Goal: Task Accomplishment & Management: Manage account settings

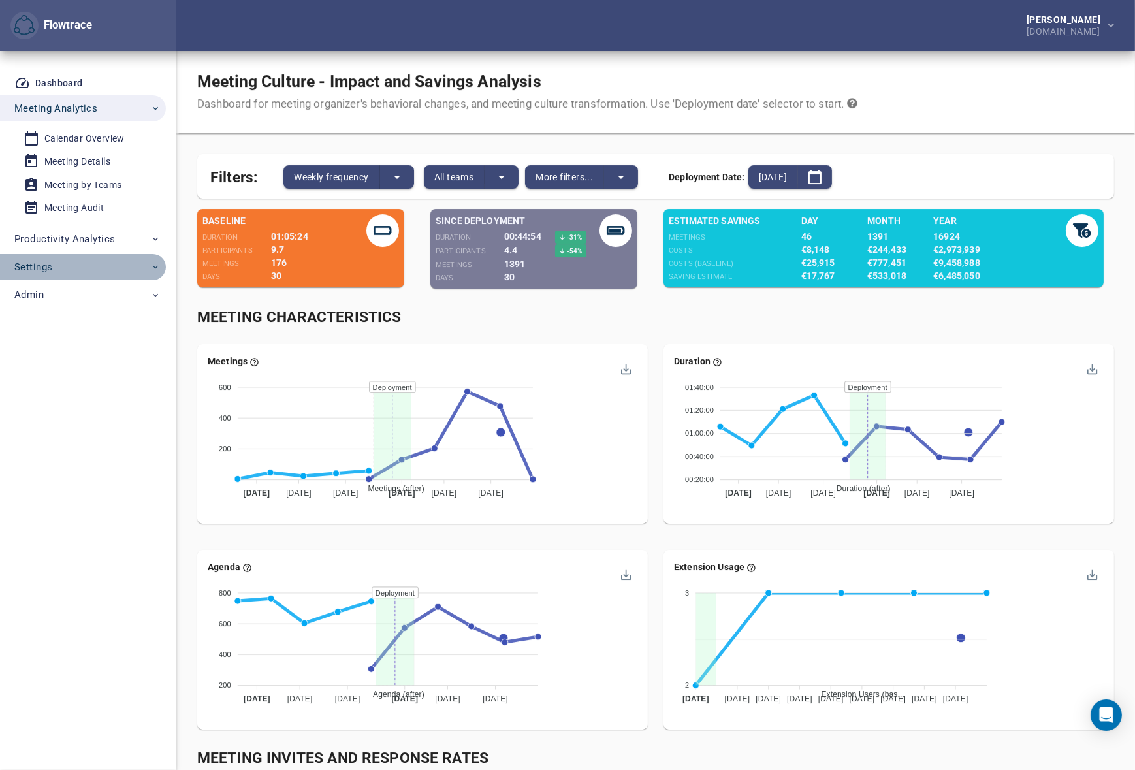
click at [81, 268] on span "Settings" at bounding box center [87, 267] width 146 height 17
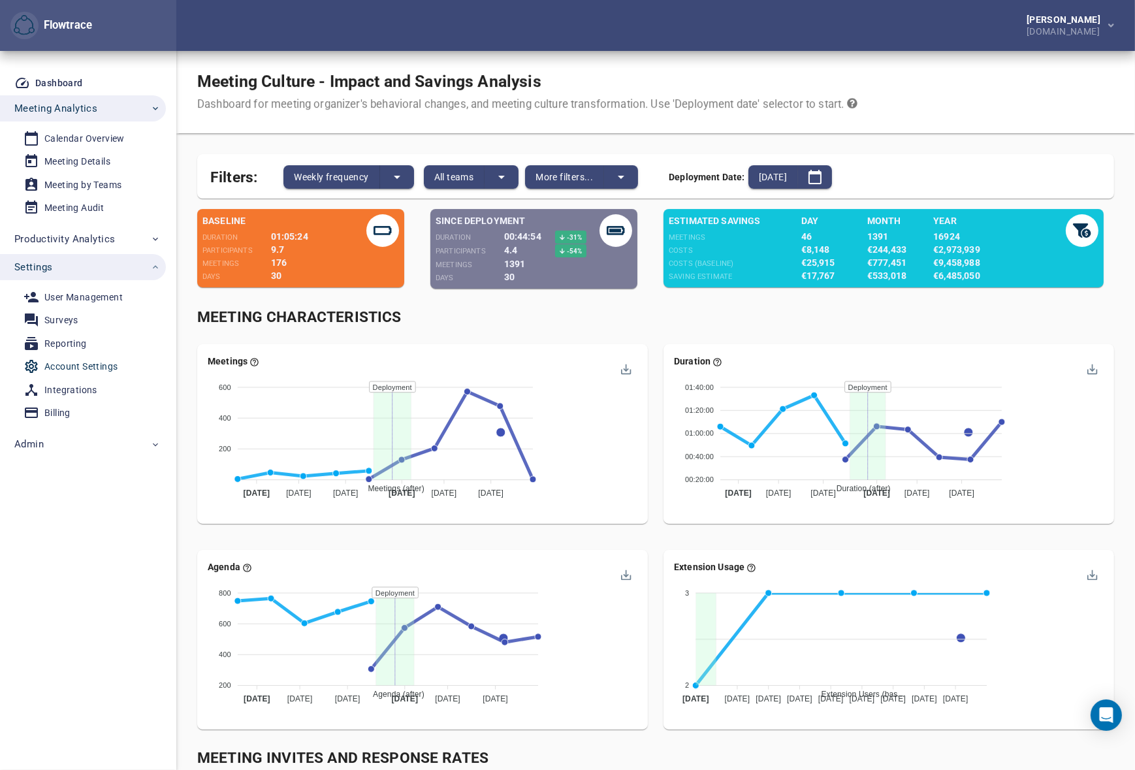
click at [82, 365] on div "Account Settings" at bounding box center [80, 366] width 73 height 16
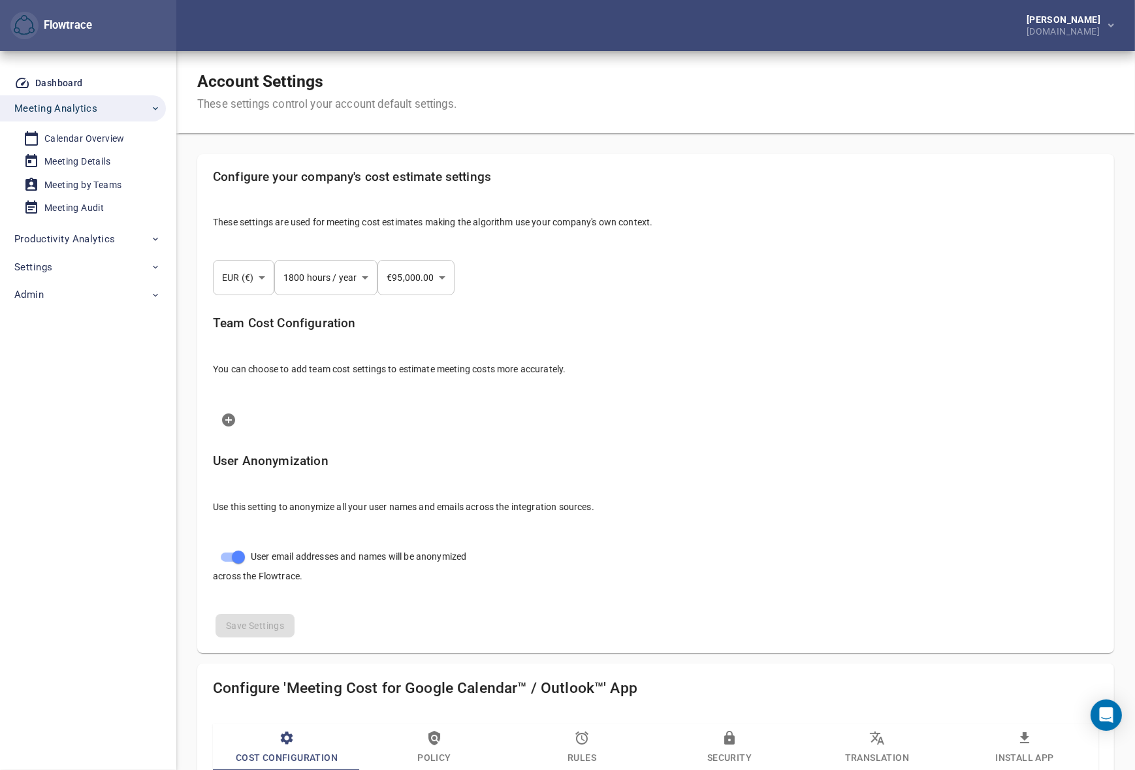
click at [926, 37] on div "[PERSON_NAME] [DOMAIN_NAME]" at bounding box center [655, 25] width 958 height 51
click at [1082, 19] on div "[PERSON_NAME]" at bounding box center [1065, 19] width 79 height 9
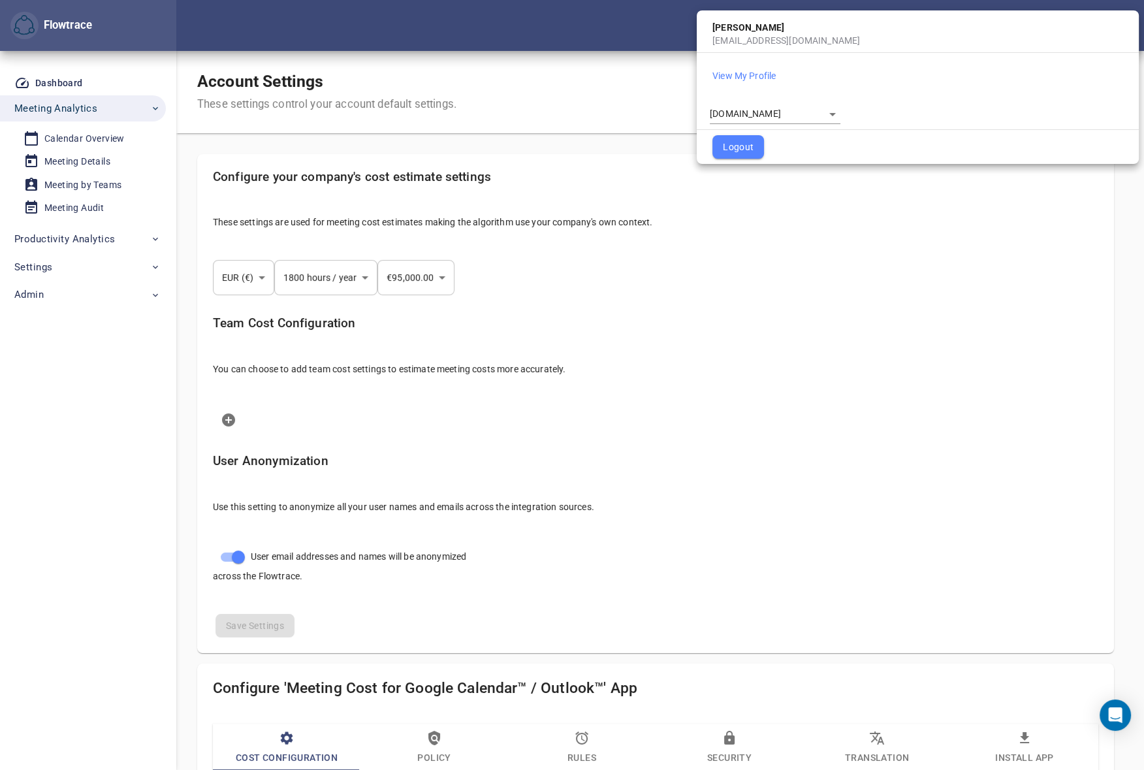
click at [787, 119] on body "Flowtrace Petri Lehtonen GetYourGuide.com Flowtrace Dashboard Meeting Analytics…" at bounding box center [572, 385] width 1144 height 770
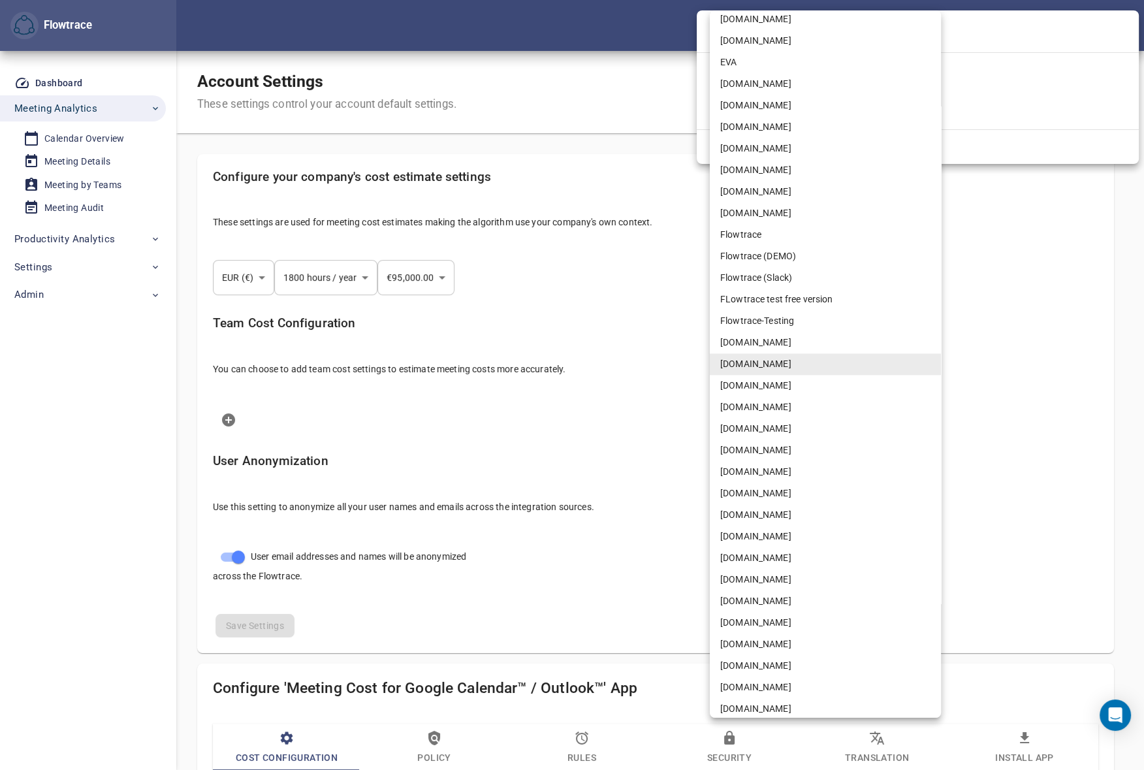
select select "***"
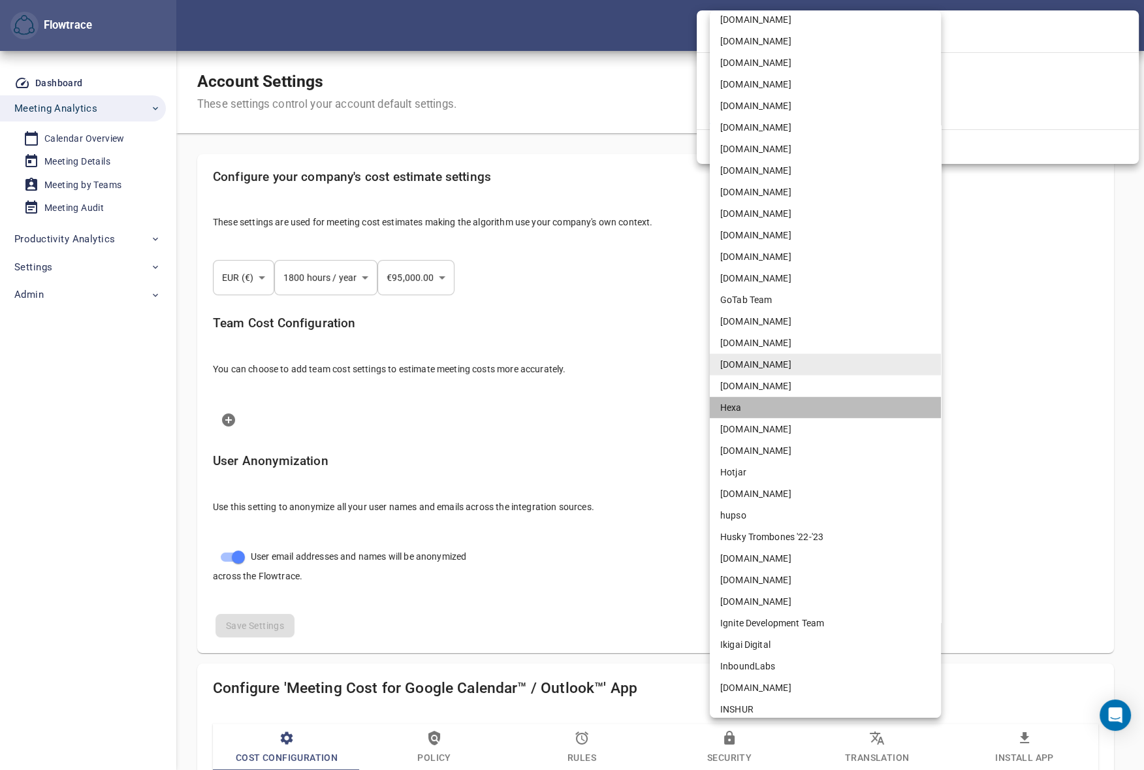
click at [748, 405] on li "Hexa" at bounding box center [825, 408] width 231 height 22
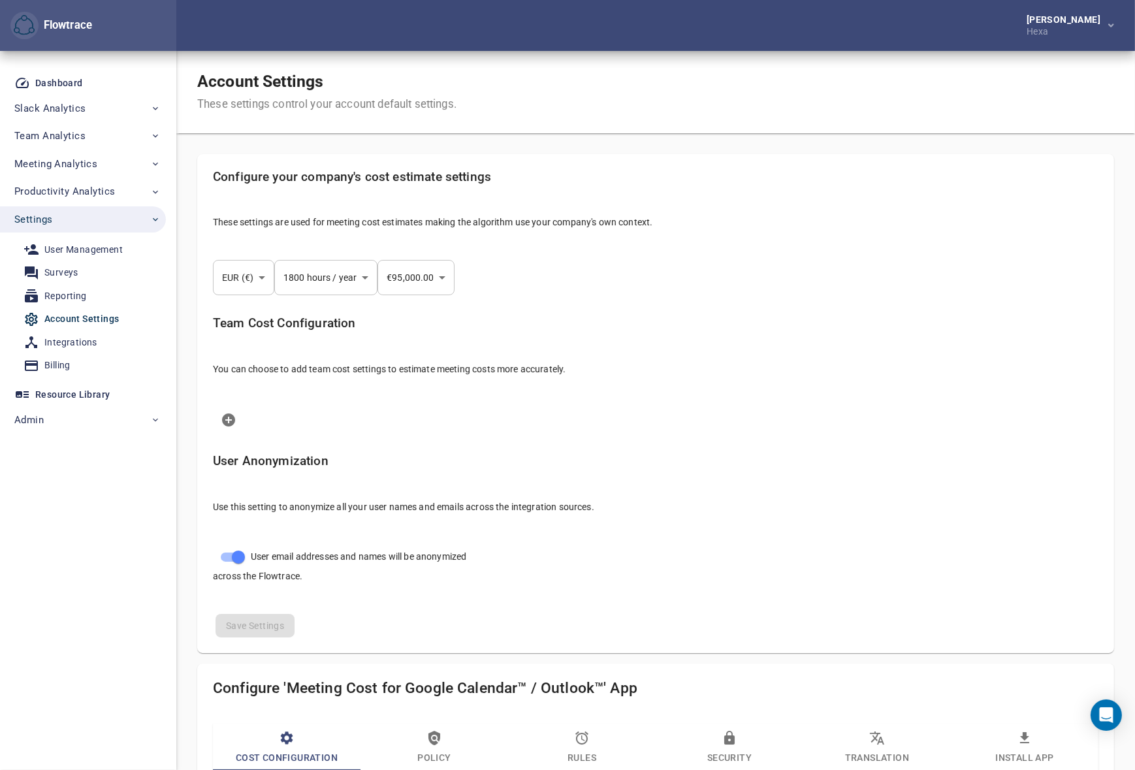
select select "***"
click at [896, 33] on div "Petri Lehtonen Hexa" at bounding box center [655, 25] width 958 height 51
click at [57, 426] on span "Admin" at bounding box center [87, 419] width 146 height 17
click at [66, 448] on div "Accounts" at bounding box center [64, 450] width 40 height 16
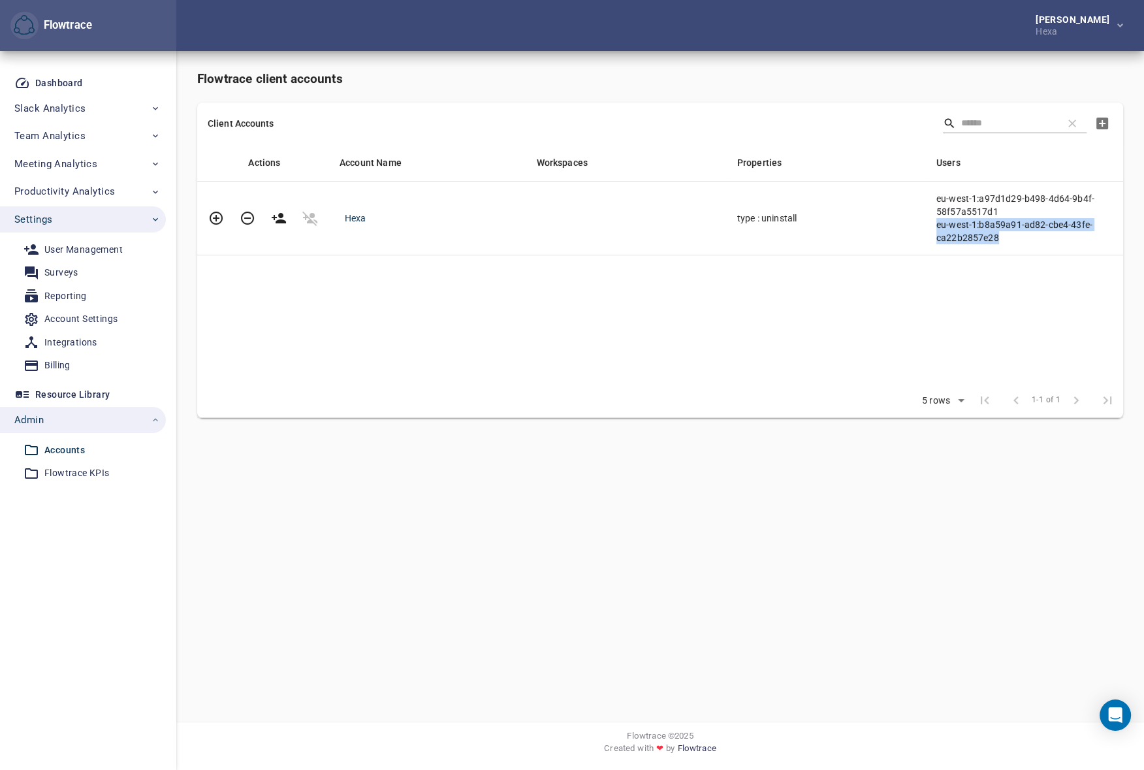
drag, startPoint x: 992, startPoint y: 238, endPoint x: 934, endPoint y: 225, distance: 60.2
click at [934, 225] on td "eu-west-1:a97d1d29-b498-4d64-9b4f-58f57a5517d1 eu-west-1:b8a59a91-ad82-cbe4-43f…" at bounding box center [1024, 218] width 197 height 74
copy div "eu-west-1:b8a59a91-ad82-cbe4-43fe-ca22b2857e28"
